Goal: Task Accomplishment & Management: Use online tool/utility

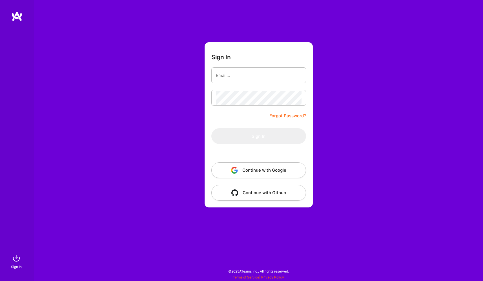
click at [239, 173] on button "Continue with Google" at bounding box center [258, 170] width 95 height 16
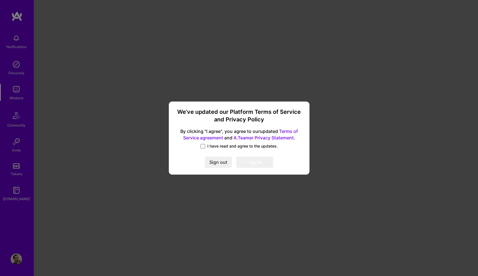
click at [203, 147] on span at bounding box center [203, 146] width 5 height 5
click at [0, 0] on input "I have read and agree to the updates." at bounding box center [0, 0] width 0 height 0
click at [253, 161] on button "I agree" at bounding box center [254, 162] width 37 height 11
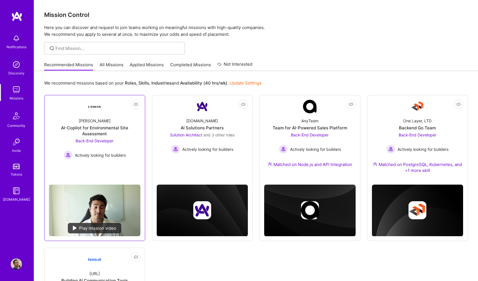
click at [106, 142] on span "Back-End Developer" at bounding box center [95, 140] width 38 height 5
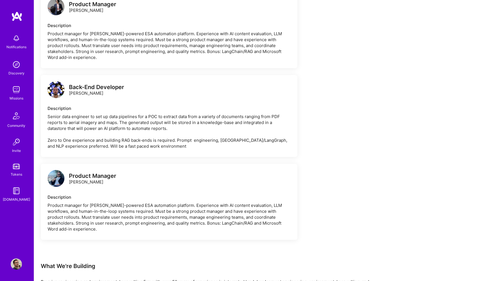
scroll to position [761, 0]
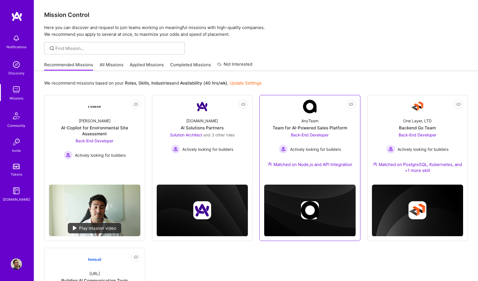
click at [318, 134] on span "Back-End Developer" at bounding box center [310, 134] width 38 height 5
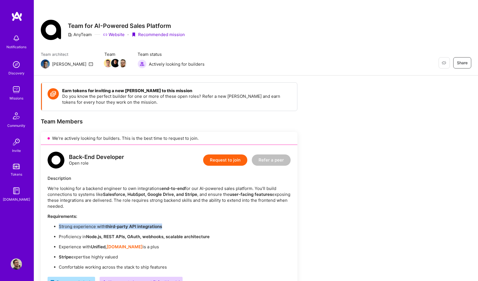
drag, startPoint x: 162, startPoint y: 226, endPoint x: 57, endPoint y: 223, distance: 105.3
click at [57, 223] on ul "Strong experience with third-party API integrations Proficiency in Node.js, RES…" at bounding box center [169, 246] width 243 height 46
